Goal: Contribute content: Contribute content

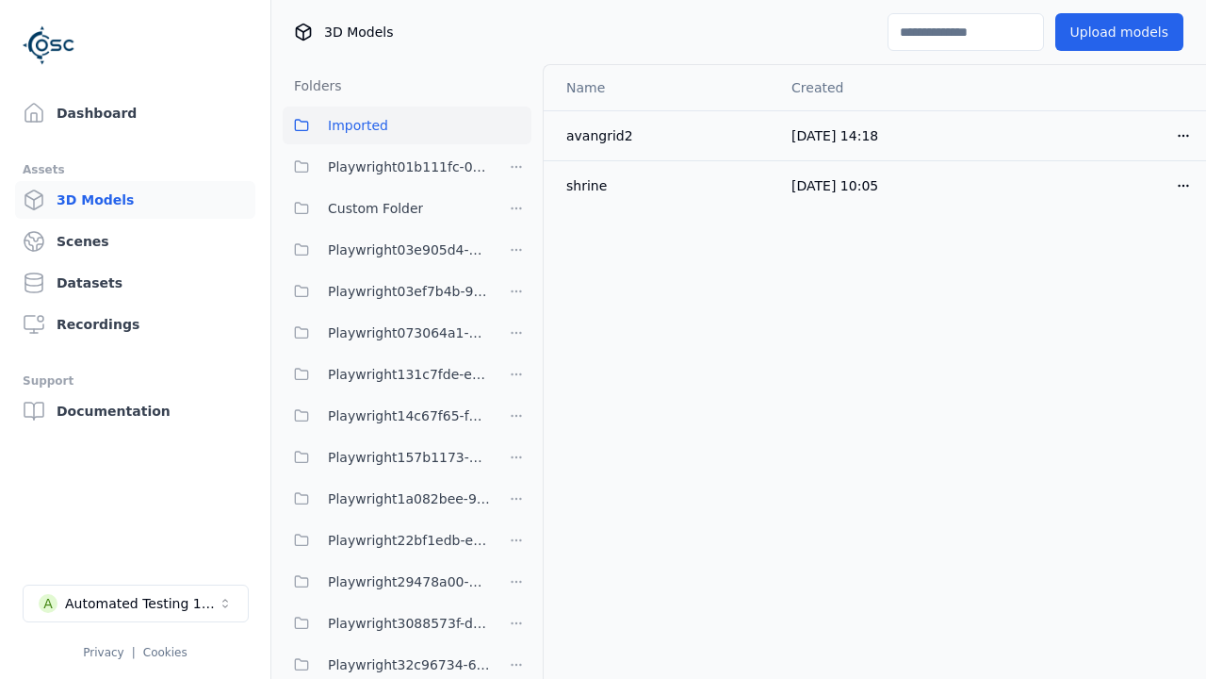
scroll to position [996, 0]
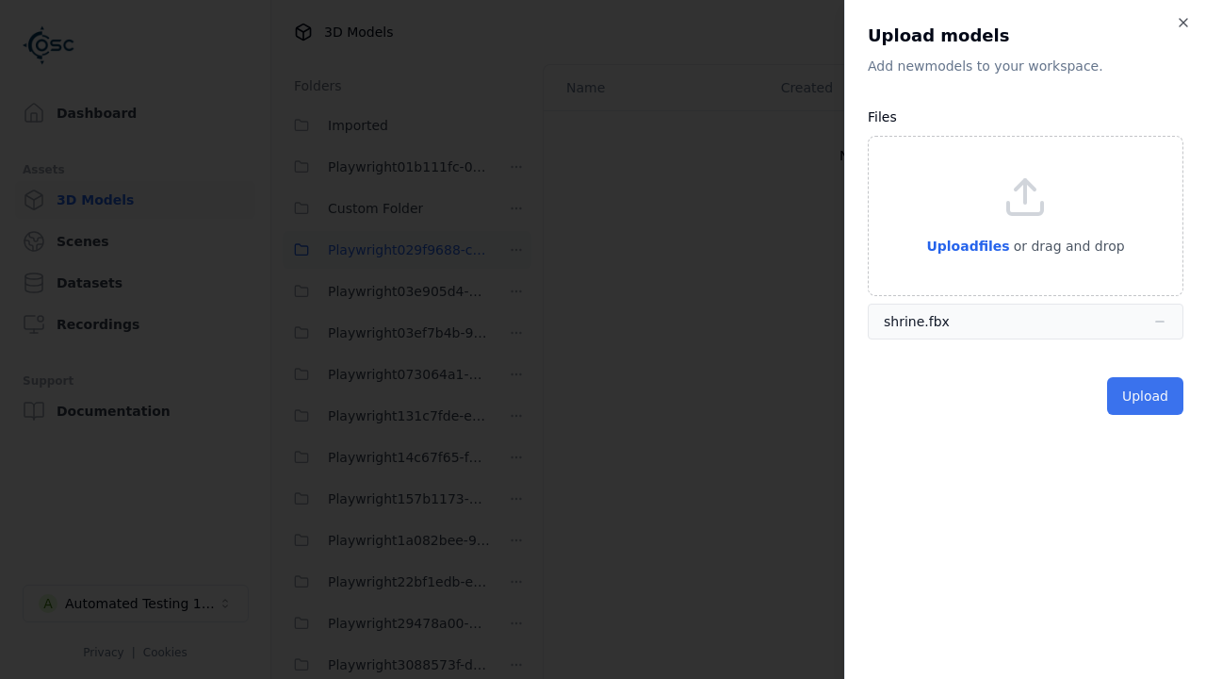
click at [1147, 396] on button "Upload" at bounding box center [1145, 396] width 76 height 38
